Goal: Task Accomplishment & Management: Use online tool/utility

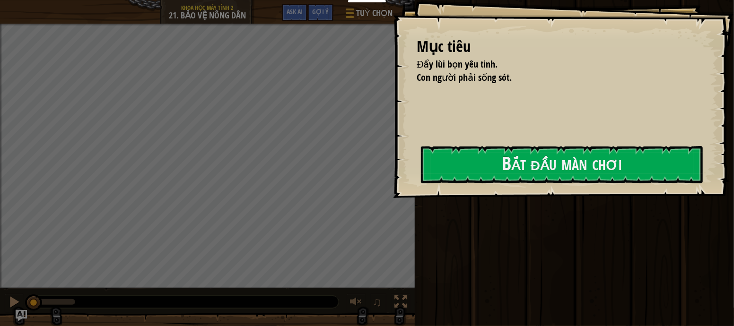
drag, startPoint x: 501, startPoint y: 190, endPoint x: 496, endPoint y: 182, distance: 9.8
click at [496, 182] on div "Mục tiêu Đẩy lùi bọn yêu tinh. Con người phải sống sót. Bắt đầu màn chơi Không …" at bounding box center [367, 163] width 734 height 326
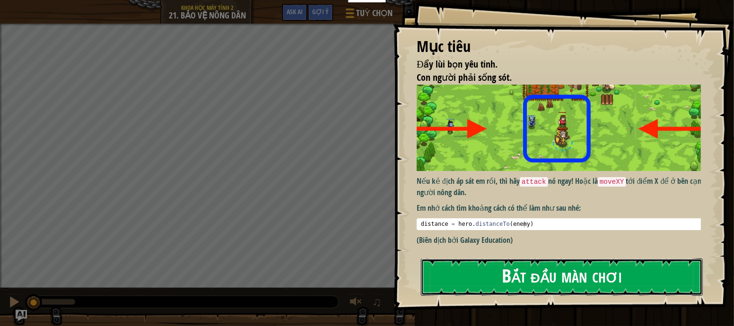
click at [518, 259] on button "Bắt đầu màn chơi" at bounding box center [562, 277] width 282 height 37
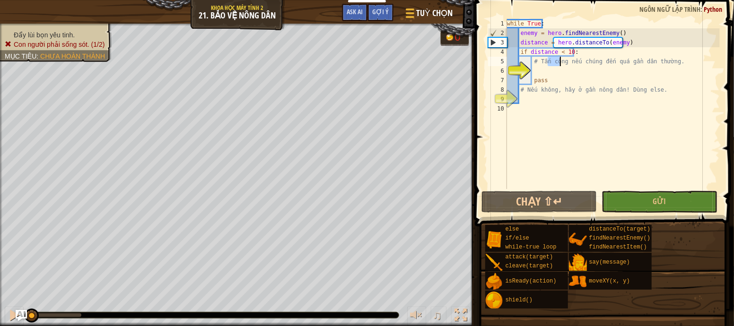
drag, startPoint x: 547, startPoint y: 63, endPoint x: 559, endPoint y: 65, distance: 11.9
click at [559, 65] on div "while True : enemy = hero . findNearestEnemy ( ) distance = hero . distanceTo (…" at bounding box center [612, 113] width 215 height 189
type textarea "# Tấn công nếu chúng đến quá gần dân thường."
click at [585, 183] on div "while True : enemy = hero . findNearestEnemy ( ) distance = hero . distanceTo (…" at bounding box center [612, 113] width 215 height 189
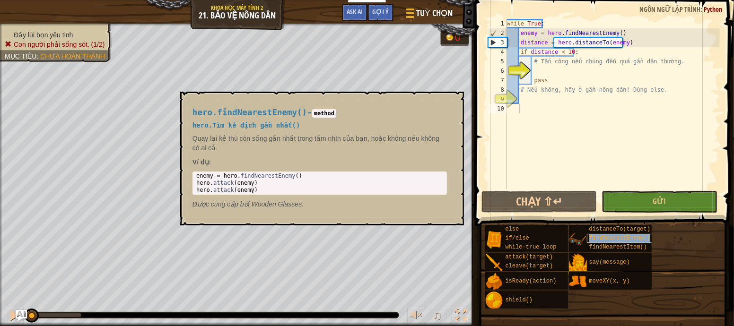
type textarea "findNearestEnemy()"
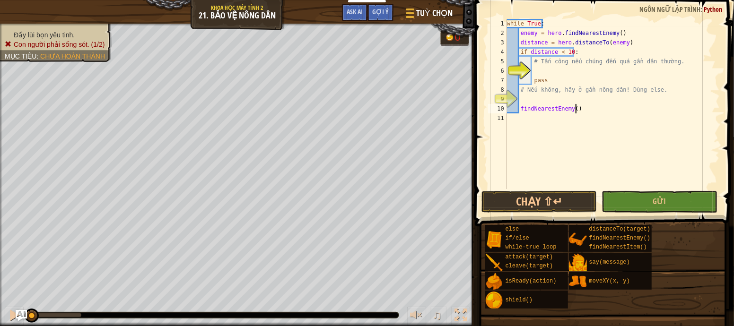
click at [578, 105] on div "while True : enemy = hero . findNearestEnemy ( ) distance = hero . distanceTo (…" at bounding box center [612, 113] width 215 height 189
click at [579, 108] on div "while True : enemy = hero . findNearestEnemy ( ) distance = hero . distanceTo (…" at bounding box center [612, 113] width 215 height 189
drag, startPoint x: 575, startPoint y: 111, endPoint x: 521, endPoint y: 113, distance: 54.0
click at [521, 113] on div "while True : enemy = hero . findNearestEnemy ( ) distance = hero . distanceTo (…" at bounding box center [612, 113] width 215 height 189
click at [542, 67] on div "while True : enemy = hero . findNearestEnemy ( ) distance = hero . distanceTo (…" at bounding box center [612, 113] width 215 height 189
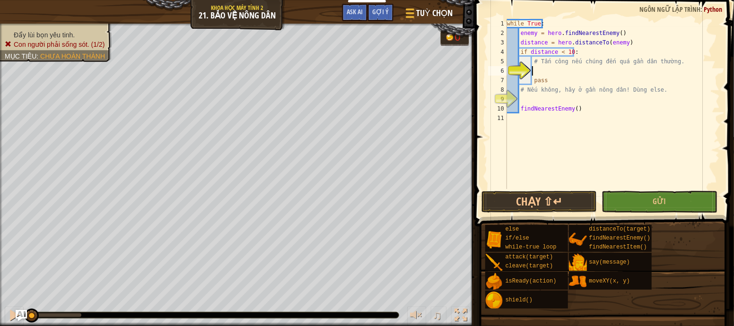
paste textarea "findNearestEnemy()"
click at [585, 73] on div "while True : enemy = hero . findNearestEnemy ( ) distance = hero . distanceTo (…" at bounding box center [612, 113] width 215 height 189
click at [641, 198] on button "Gửi" at bounding box center [659, 202] width 115 height 22
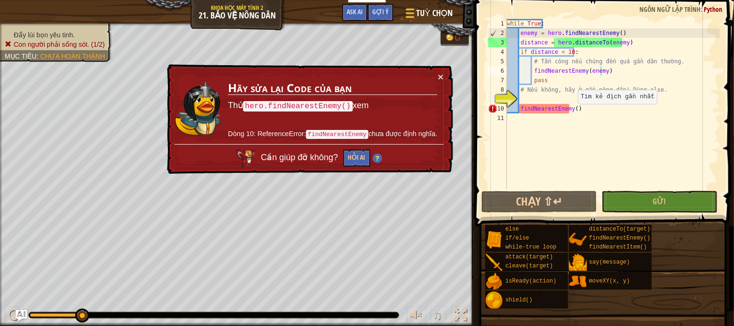
click at [573, 113] on div "while True : enemy = hero . findNearestEnemy ( ) distance = hero . distanceTo (…" at bounding box center [612, 113] width 215 height 189
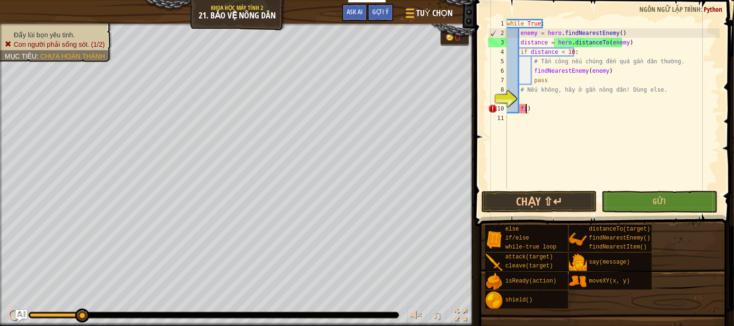
scroll to position [4, 1]
type textarea ")"
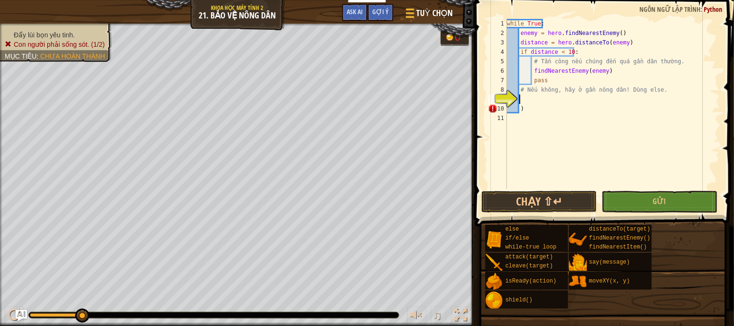
click at [527, 96] on div "while True : enemy = hero . findNearestEnemy ( ) distance = hero . distanceTo (…" at bounding box center [612, 113] width 215 height 189
type textarea "e"
click at [526, 106] on div "while True : enemy = hero . findNearestEnemy ( ) distance = hero . distanceTo (…" at bounding box center [612, 113] width 215 height 189
type textarea ")"
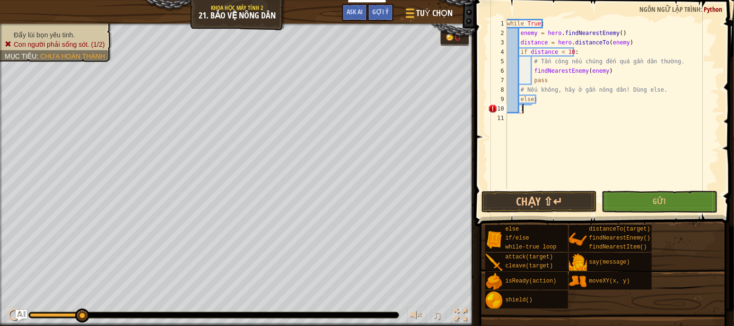
scroll to position [4, 0]
click at [529, 96] on div "while True : enemy = hero . findNearestEnemy ( ) distance = hero . distanceTo (…" at bounding box center [612, 113] width 215 height 189
type textarea "else:"
click at [534, 108] on div "while True : enemy = hero . findNearestEnemy ( ) distance = hero . distanceTo (…" at bounding box center [612, 113] width 215 height 189
click at [539, 124] on div "while True : enemy = hero . findNearestEnemy ( ) distance = hero . distanceTo (…" at bounding box center [612, 113] width 215 height 189
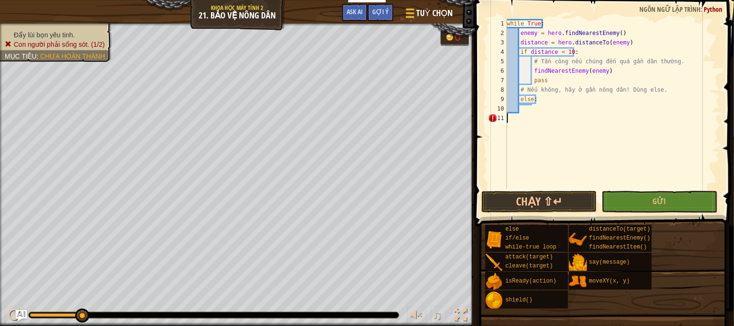
scroll to position [4, 0]
click at [547, 104] on div "while True : enemy = hero . findNearestEnemy ( ) distance = hero . distanceTo (…" at bounding box center [612, 113] width 215 height 189
click at [533, 75] on div "while True : enemy = hero . findNearestEnemy ( ) distance = hero . distanceTo (…" at bounding box center [612, 113] width 215 height 189
type textarea "hero.findNearestEnemy(enemy)"
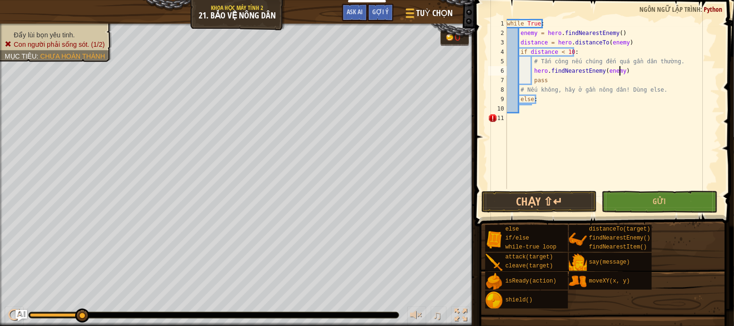
click at [624, 70] on div "while True : enemy = hero . findNearestEnemy ( ) distance = hero . distanceTo (…" at bounding box center [612, 113] width 215 height 189
type textarea "z"
click at [546, 77] on div "while True : enemy = hero . findNearestEnemy ( ) distance = hero . distanceTo (…" at bounding box center [612, 113] width 215 height 189
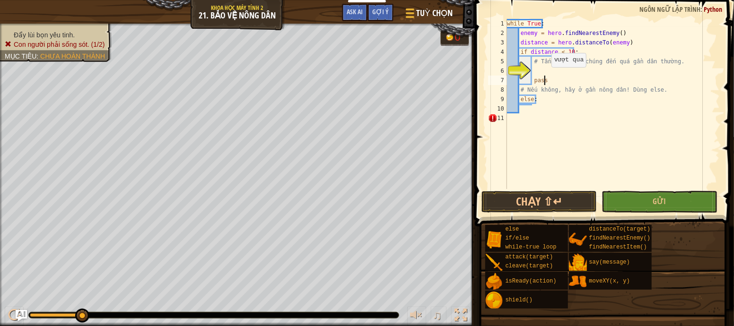
type textarea "pass"
click at [537, 72] on div "while True : enemy = hero . findNearestEnemy ( ) distance = hero . distanceTo (…" at bounding box center [612, 113] width 215 height 189
click at [532, 103] on div "while True : enemy = hero . findNearestEnemy ( ) distance = hero . distanceTo (…" at bounding box center [612, 113] width 215 height 189
type textarea "else:"
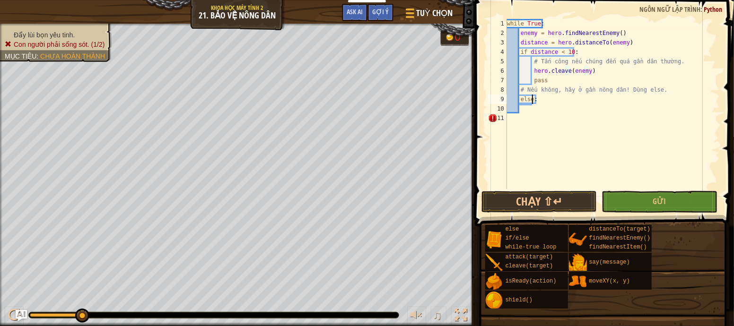
scroll to position [4, 2]
click at [528, 116] on div "while True : enemy = hero . findNearestEnemy ( ) distance = hero . distanceTo (…" at bounding box center [612, 113] width 215 height 189
click at [534, 106] on div "while True : enemy = hero . findNearestEnemy ( ) distance = hero . distanceTo (…" at bounding box center [612, 113] width 215 height 189
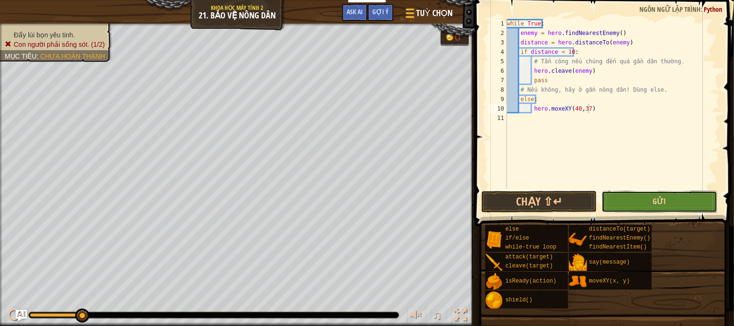
click at [657, 196] on span "Gửi" at bounding box center [659, 201] width 13 height 10
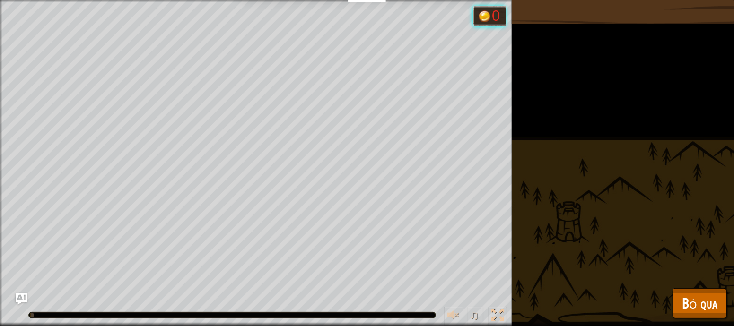
drag, startPoint x: 657, startPoint y: 196, endPoint x: 701, endPoint y: 349, distance: 158.6
click at [701, 0] on html "Bảng điều khiển của tôi Bảng điều khiển giáo viên CodeCombat Bảng Điều Khiển Gi…" at bounding box center [367, 0] width 734 height 0
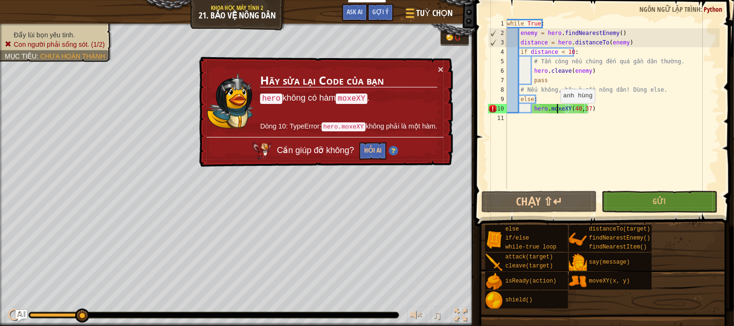
click at [556, 113] on div "while True : enemy = hero . findNearestEnemy ( ) distance = hero . distanceTo (…" at bounding box center [612, 113] width 215 height 189
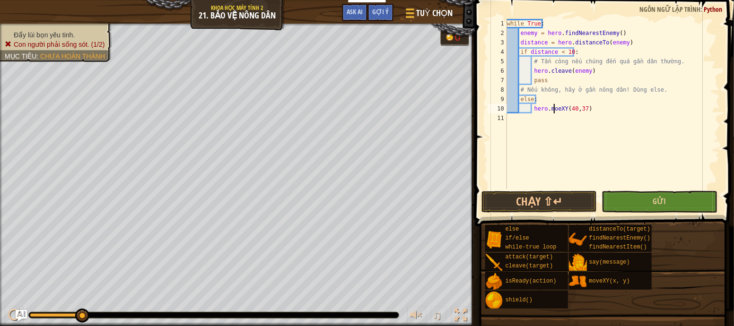
type textarea "hero.moveXY(40,37)"
click at [647, 189] on div "while True : enemy = hero . findNearestEnemy ( ) distance = hero . distanceTo (…" at bounding box center [612, 113] width 215 height 189
click at [655, 196] on span "Gửi" at bounding box center [659, 201] width 13 height 10
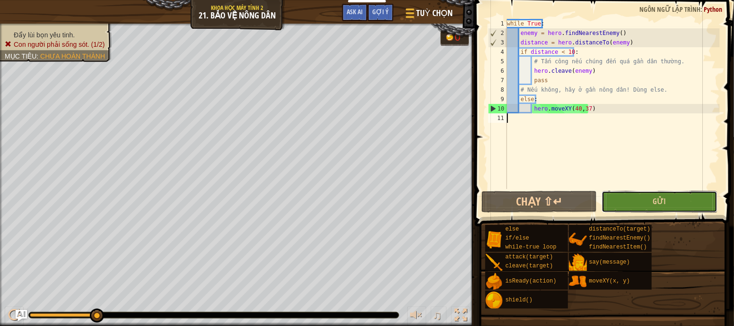
click at [650, 210] on button "Gửi" at bounding box center [659, 202] width 115 height 22
click at [594, 109] on div "while True : enemy = hero . findNearestEnemy ( ) distance = hero . distanceTo (…" at bounding box center [612, 113] width 215 height 189
click at [585, 73] on div "while True : enemy = hero . findNearestEnemy ( ) distance = hero . distanceTo (…" at bounding box center [612, 113] width 215 height 189
click at [589, 75] on div "while True : enemy = hero . findNearestEnemy ( ) distance = hero . distanceTo (…" at bounding box center [612, 113] width 215 height 189
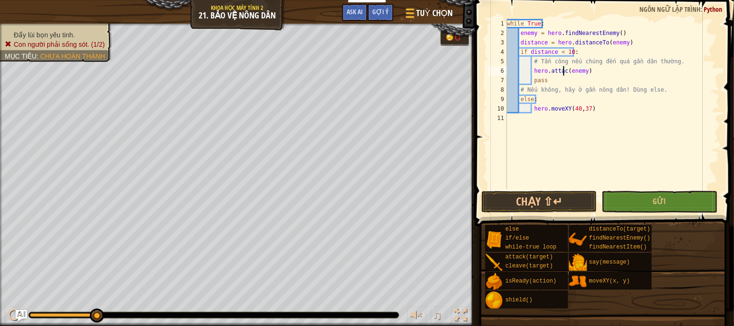
scroll to position [4, 5]
type textarea "hero.attack(enemy)"
click at [655, 201] on span "Gửi" at bounding box center [659, 201] width 13 height 10
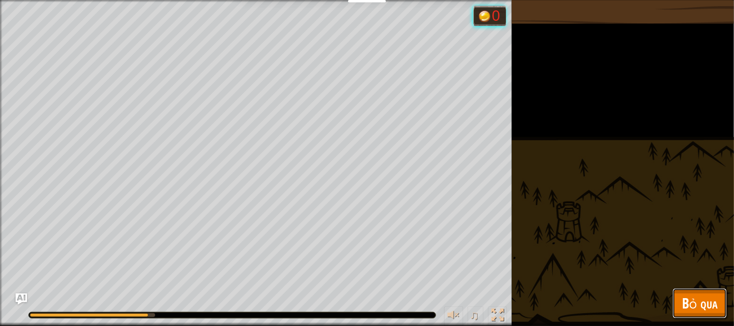
click at [693, 304] on span "Bỏ qua" at bounding box center [699, 303] width 35 height 19
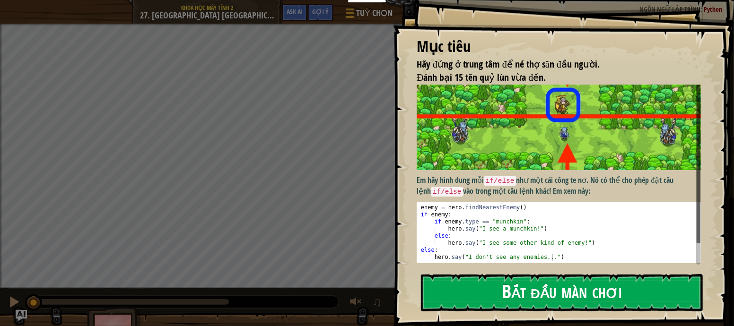
click at [566, 296] on button "Bắt đầu màn chơi" at bounding box center [562, 292] width 282 height 37
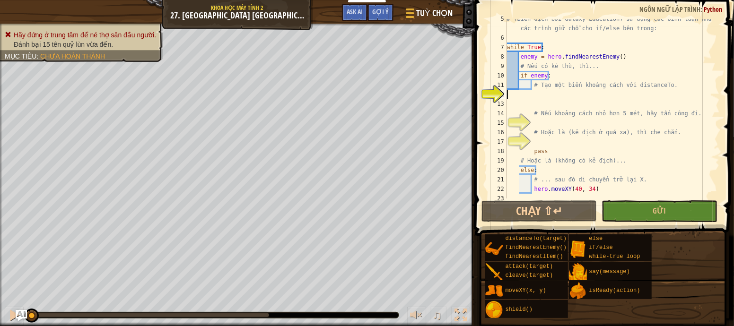
scroll to position [42, 0]
click at [529, 106] on div "# (Biên dịch bởi Galaxy Education) sử dụng các bình luận như là các trình giữ c…" at bounding box center [608, 118] width 207 height 208
click at [514, 100] on div "# (Biên dịch bởi Galaxy Education) sử dụng các bình luận như là các trình giữ c…" at bounding box center [608, 118] width 207 height 208
click at [511, 91] on div "# (Biên dịch bởi Galaxy Education) sử dụng các bình luận như là các trình giữ c…" at bounding box center [608, 118] width 207 height 208
type textarea "e"
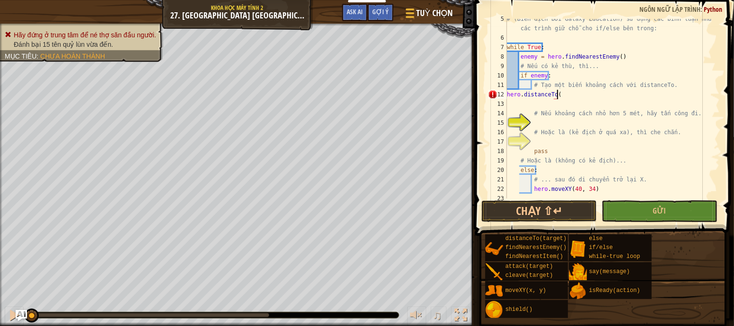
scroll to position [4, 3]
click at [591, 93] on div "# (Biên dịch bởi Galaxy Education) sử dụng các bình luận như là các trình giữ c…" at bounding box center [608, 118] width 207 height 208
click at [591, 92] on div "# (Biên dịch bởi Galaxy Education) sử dụng các bình luận như là các trình giữ c…" at bounding box center [608, 118] width 207 height 208
click at [506, 96] on div "12" at bounding box center [497, 94] width 19 height 9
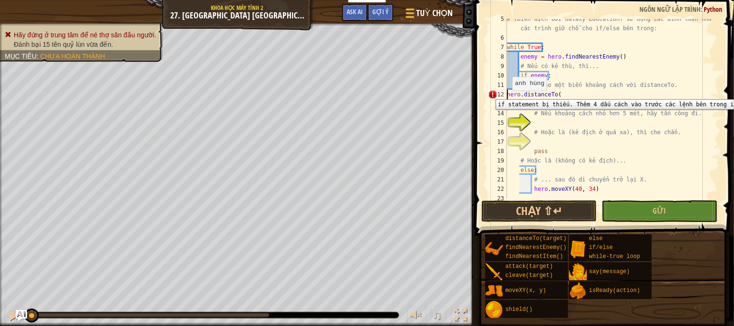
click at [504, 92] on div "12" at bounding box center [497, 94] width 19 height 9
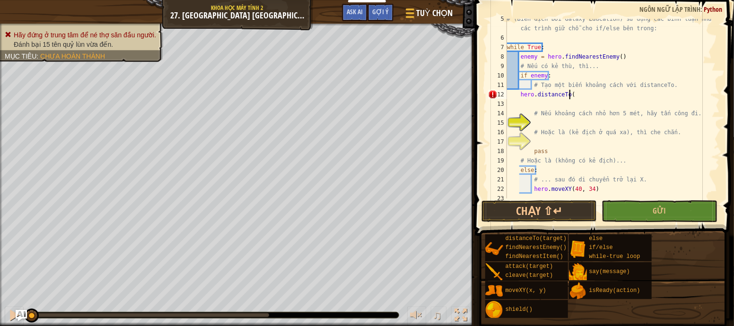
click at [572, 97] on div "# (Biên dịch bởi Galaxy Education) sử dụng các bình luận như là các trình giữ c…" at bounding box center [608, 118] width 207 height 208
drag, startPoint x: 574, startPoint y: 76, endPoint x: 669, endPoint y: 189, distance: 147.4
click at [669, 189] on div "# (Biên dịch bởi Galaxy Education) sử dụng các bình luận như là các trình giữ c…" at bounding box center [608, 118] width 207 height 208
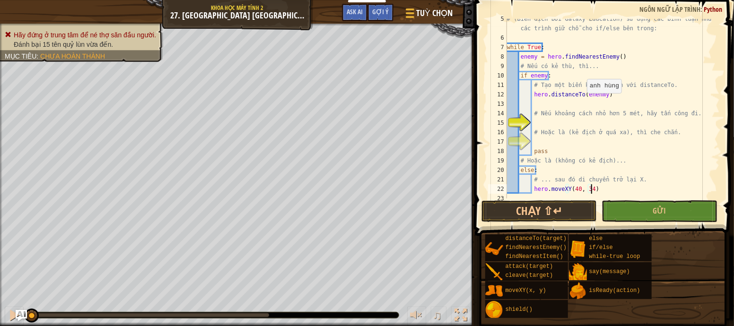
click at [582, 98] on div "# (Biên dịch bởi Galaxy Education) sử dụng các bình luận như là các trình giữ c…" at bounding box center [608, 118] width 207 height 208
type textarea "hero.distanceTo(enenmy)"
click at [531, 93] on div "# (Biên dịch bởi Galaxy Education) sử dụng các bình luận như là các trình giữ c…" at bounding box center [608, 118] width 207 height 208
click at [547, 103] on div "# (Biên dịch bởi Galaxy Education) sử dụng các bình luận như là các trình giữ c…" at bounding box center [608, 118] width 207 height 208
click at [546, 103] on div "# (Biên dịch bởi Galaxy Education) sử dụng các bình luận như là các trình giữ c…" at bounding box center [608, 118] width 207 height 208
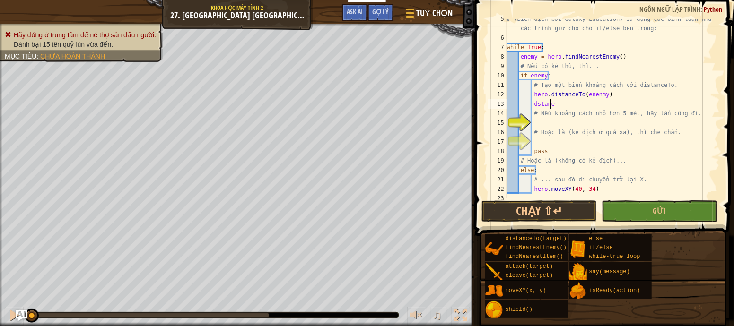
scroll to position [4, 3]
click at [537, 102] on div "# (Biên dịch bởi Galaxy Education) sử dụng các bình luận như là các trình giữ c…" at bounding box center [608, 118] width 207 height 208
click at [534, 102] on div "# (Biên dịch bởi Galaxy Education) sử dụng các bình luận như là các trình giữ c…" at bounding box center [608, 118] width 207 height 208
click at [555, 104] on div "# (Biên dịch bởi Galaxy Education) sử dụng các bình luận như là các trình giữ c…" at bounding box center [608, 118] width 207 height 208
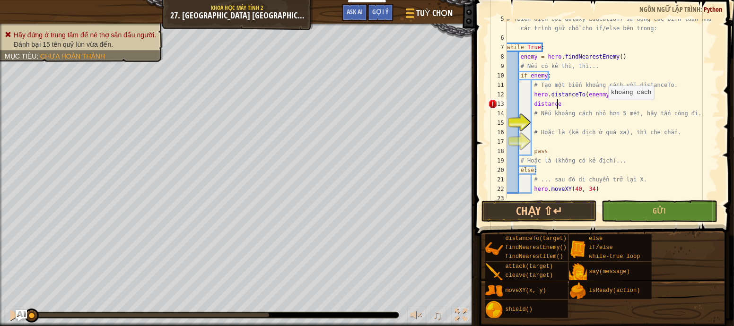
scroll to position [4, 4]
click at [530, 95] on div "# (Biên dịch bởi Galaxy Education) sử dụng các bình luận như là các trình giữ c…" at bounding box center [608, 118] width 207 height 208
click at [531, 95] on div "# (Biên dịch bởi Galaxy Education) sử dụng các bình luận như là các trình giữ c…" at bounding box center [608, 118] width 207 height 208
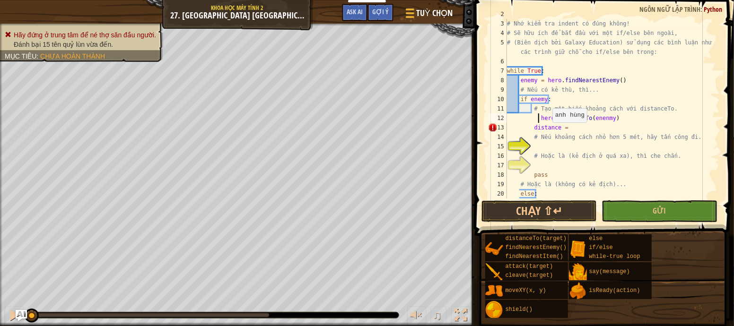
scroll to position [19, 0]
drag, startPoint x: 557, startPoint y: 127, endPoint x: 578, endPoint y: 125, distance: 20.9
drag, startPoint x: 578, startPoint y: 125, endPoint x: 603, endPoint y: 118, distance: 26.2
click at [562, 129] on div "# Hãy cẩn thận cách các câu lệnh if tương tác với nhau. # Nhớ kiểm tra indent c…" at bounding box center [608, 108] width 207 height 199
type textarea "d"
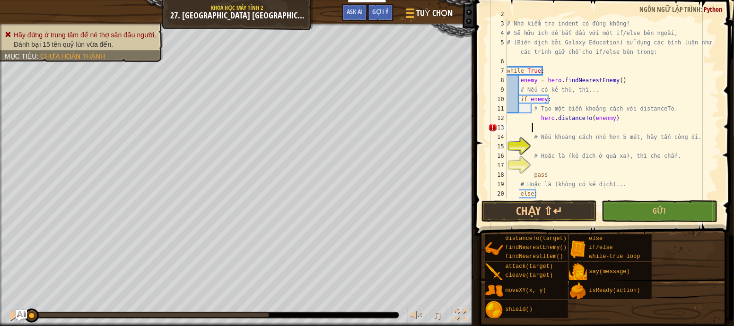
scroll to position [18, 0]
click at [540, 121] on div "# Hãy cẩn thận cách các câu lệnh if tương tác với nhau. # Nhớ kiểm tra indent c…" at bounding box center [608, 108] width 207 height 199
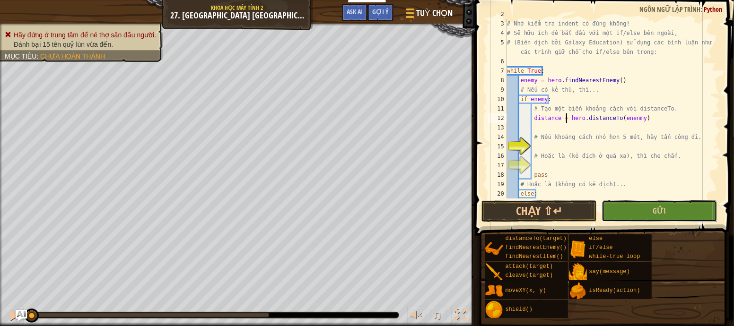
click at [683, 211] on button "Gửi" at bounding box center [659, 212] width 115 height 22
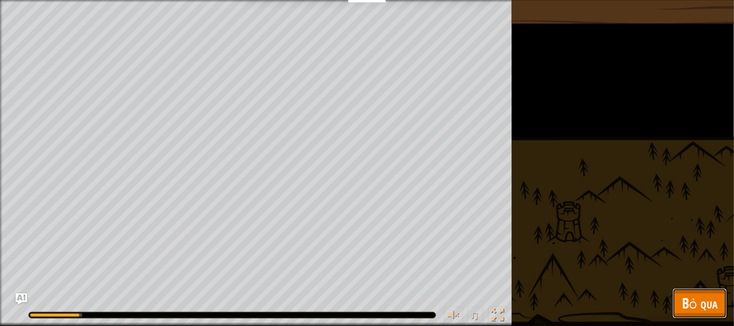
click at [707, 313] on button "Bỏ qua" at bounding box center [700, 304] width 54 height 30
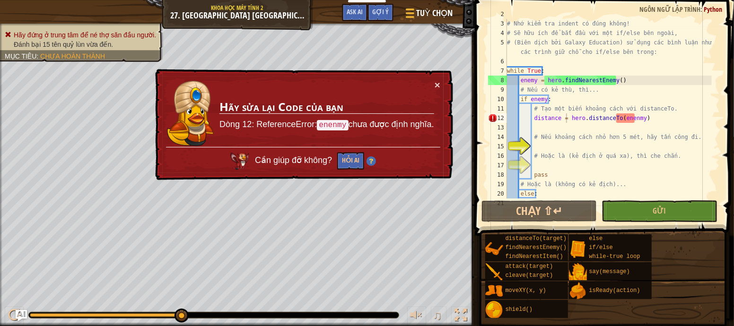
click at [627, 120] on div "# Hãy cẩn thận cách các câu lệnh if tương tác với nhau. # Nhớ kiểm tra indent c…" at bounding box center [608, 108] width 207 height 199
type textarea "distance = hero.distanceTo(enemy)"
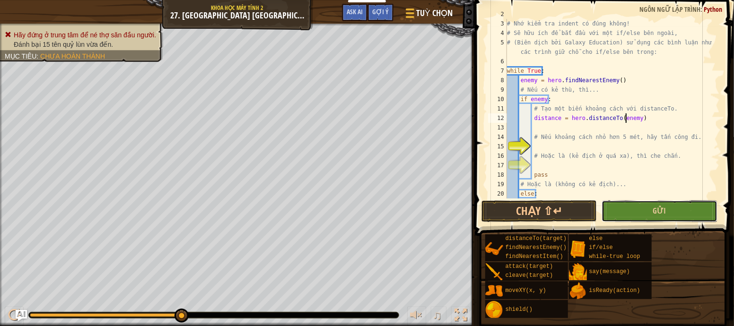
click at [699, 210] on button "Gửi" at bounding box center [659, 212] width 115 height 22
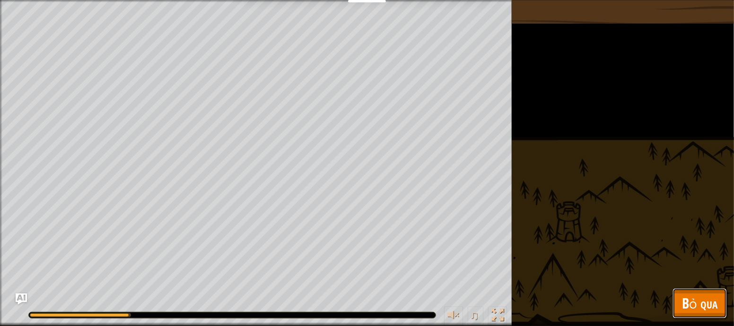
click at [709, 315] on button "Bỏ qua" at bounding box center [700, 304] width 54 height 30
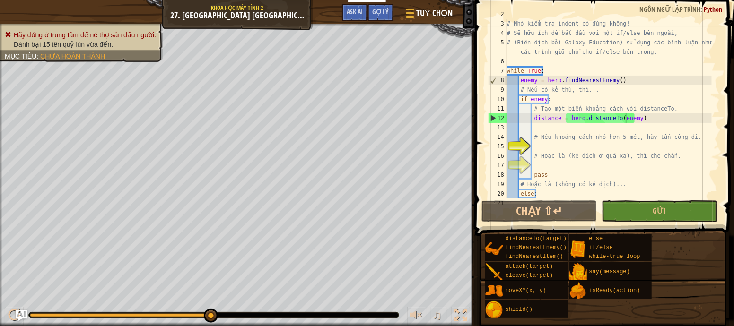
scroll to position [4, 2]
click at [642, 126] on div "# Hãy cẩn thận cách các câu lệnh if tương tác với nhau. # Nhớ kiểm tra indent c…" at bounding box center [608, 108] width 207 height 199
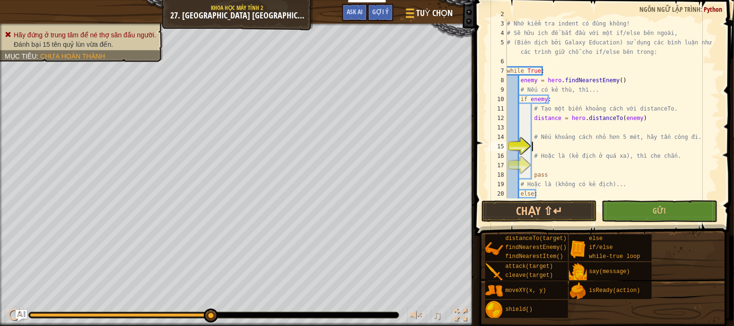
click at [568, 150] on div "# Hãy cẩn thận cách các câu lệnh if tương tác với nhau. # Nhớ kiểm tra indent c…" at bounding box center [608, 108] width 207 height 199
type textarea "e"
type textarea "i"
type textarea "e"
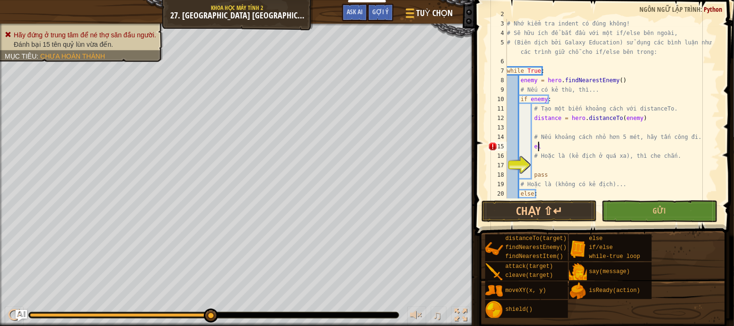
scroll to position [4, 2]
type textarea "if"
click at [522, 58] on div "# Hãy cẩn thận cách các câu lệnh if tương tác với nhau. # Nhớ kiểm tra indent c…" at bounding box center [608, 108] width 207 height 199
click at [656, 212] on span "Gửi" at bounding box center [659, 211] width 13 height 10
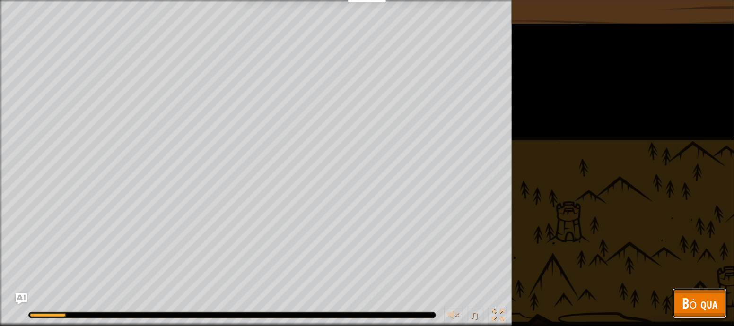
click at [691, 310] on span "Bỏ qua" at bounding box center [699, 303] width 35 height 19
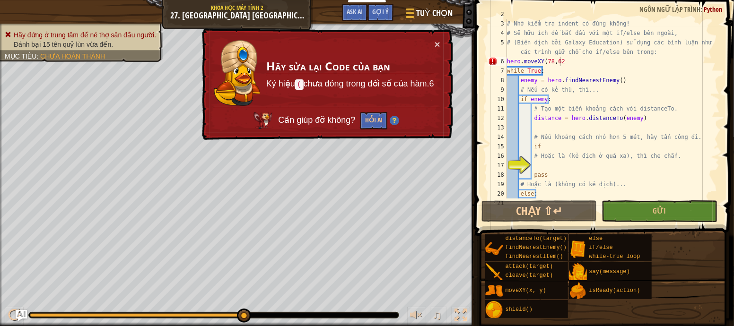
scroll to position [4, 2]
click at [578, 68] on div "# Hãy cẩn thận cách các câu lệnh if tương tác với nhau. # Nhớ kiểm tra indent c…" at bounding box center [608, 108] width 207 height 199
click at [573, 55] on div "# Hãy cẩn thận cách các câu lệnh if tương tác với nhau. # Nhớ kiểm tra indent c…" at bounding box center [608, 108] width 207 height 199
click at [568, 61] on div "# Hãy cẩn thận cách các câu lệnh if tương tác với nhau. # Nhớ kiểm tra indent c…" at bounding box center [608, 108] width 207 height 199
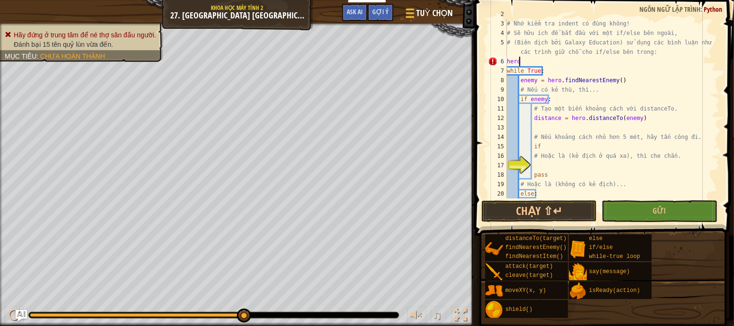
scroll to position [4, 0]
type textarea "h"
drag, startPoint x: 540, startPoint y: 134, endPoint x: 586, endPoint y: 139, distance: 46.1
drag, startPoint x: 586, startPoint y: 139, endPoint x: 610, endPoint y: 140, distance: 24.1
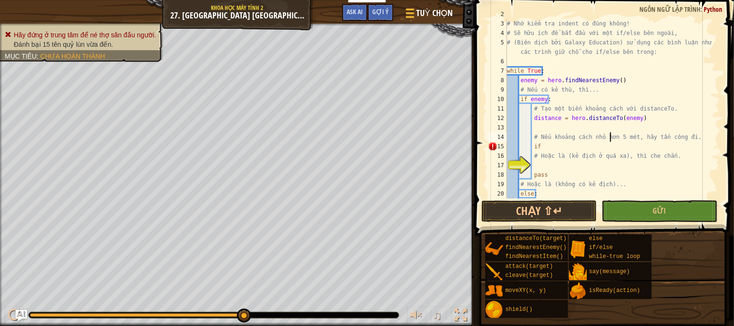
drag, startPoint x: 610, startPoint y: 140, endPoint x: 648, endPoint y: 157, distance: 41.5
click at [648, 157] on div "# Hãy cẩn thận cách các câu lệnh if tương tác với nhau. # Nhớ kiểm tra indent c…" at bounding box center [608, 108] width 207 height 199
click at [591, 147] on div "# Hãy cẩn thận cách các câu lệnh if tương tác với nhau. # Nhớ kiểm tra indent c…" at bounding box center [608, 108] width 207 height 199
type textarea "if"
drag, startPoint x: 557, startPoint y: 124, endPoint x: 651, endPoint y: 123, distance: 94.2
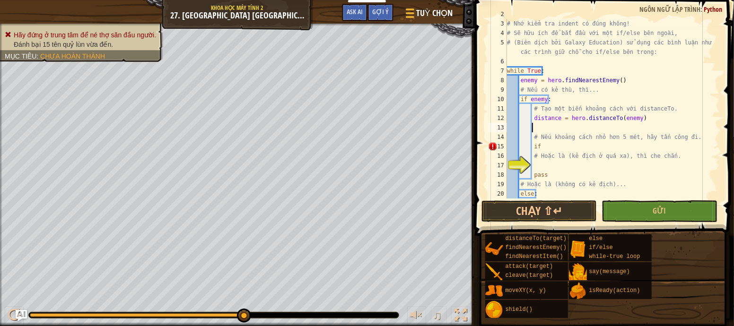
click at [651, 123] on div "# Hãy cẩn thận cách các câu lệnh if tương tác với nhau. # Nhớ kiểm tra indent c…" at bounding box center [608, 108] width 207 height 199
click at [589, 149] on div "# Hãy cẩn thận cách các câu lệnh if tương tác với nhau. # Nhớ kiểm tra indent c…" at bounding box center [608, 108] width 207 height 199
type textarea "if distance<5:"
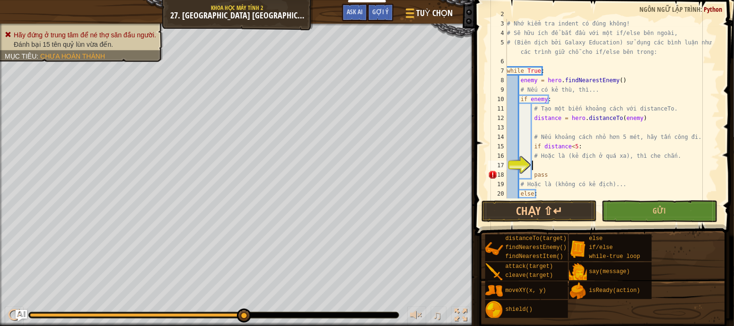
click at [549, 170] on div "# Hãy cẩn thận cách các câu lệnh if tương tác với nhau. # Nhớ kiểm tra indent c…" at bounding box center [608, 108] width 207 height 199
click at [550, 171] on div "# Hãy cẩn thận cách các câu lệnh if tương tác với nhau. # Nhớ kiểm tra indent c…" at bounding box center [608, 108] width 207 height 199
click at [589, 168] on div "# Hãy cẩn thận cách các câu lệnh if tương tác với nhau. # Nhớ kiểm tra indent c…" at bounding box center [608, 108] width 207 height 199
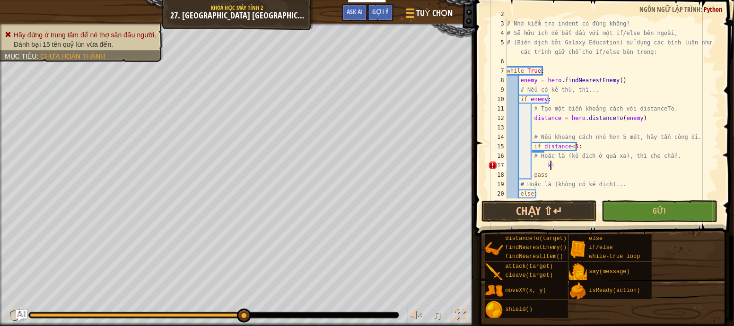
type textarea "k"
click at [589, 144] on div "# Hãy cẩn thận cách các câu lệnh if tương tác với nhau. # Nhớ kiểm tra indent c…" at bounding box center [608, 108] width 207 height 199
type textarea "if distance<5:"
click at [547, 158] on div "# Hãy cẩn thận cách các câu lệnh if tương tác với nhau. # Nhớ kiểm tra indent c…" at bounding box center [608, 108] width 207 height 199
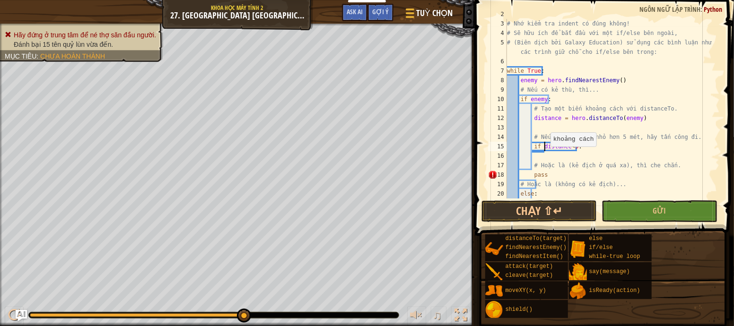
click at [545, 147] on div "# Hãy cẩn thận cách các câu lệnh if tương tác với nhau. # Nhớ kiểm tra indent c…" at bounding box center [608, 108] width 207 height 199
type textarea "if distance<5:"
click at [546, 156] on div "# Hãy cẩn thận cách các câu lệnh if tương tác với nhau. # Nhớ kiểm tra indent c…" at bounding box center [608, 108] width 207 height 199
click at [529, 160] on div "# Hãy cẩn thận cách các câu lệnh if tương tác với nhau. # Nhớ kiểm tra indent c…" at bounding box center [608, 108] width 207 height 199
click at [547, 159] on div "# Hãy cẩn thận cách các câu lệnh if tương tác với nhau. # Nhớ kiểm tra indent c…" at bounding box center [608, 108] width 207 height 199
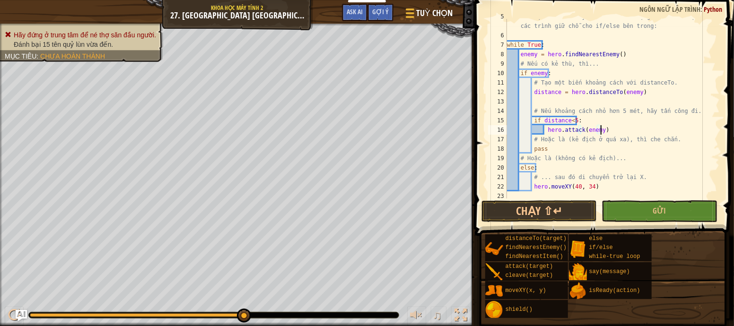
scroll to position [47, 0]
type textarea "hero.attack(enemy)"
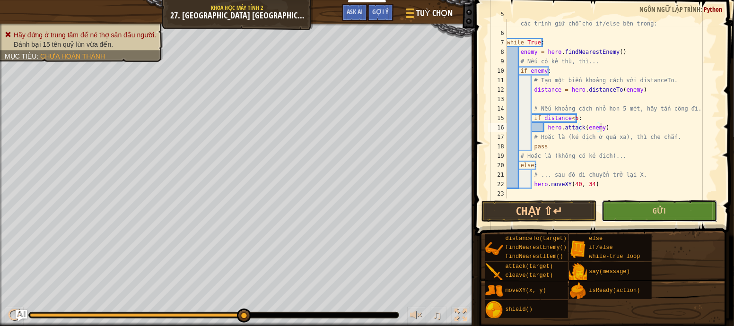
click at [640, 210] on button "Gửi" at bounding box center [659, 212] width 115 height 22
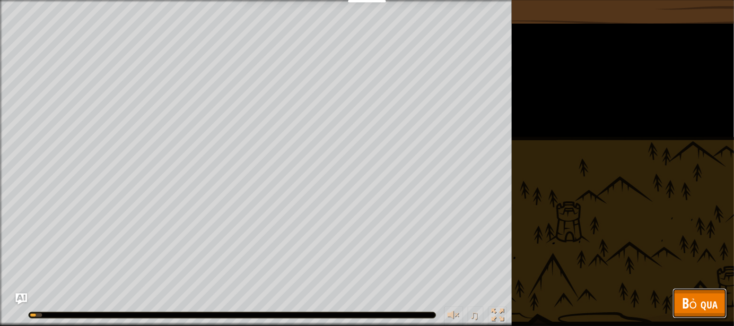
click at [716, 301] on span "Bỏ qua" at bounding box center [699, 303] width 35 height 19
